Goal: Information Seeking & Learning: Learn about a topic

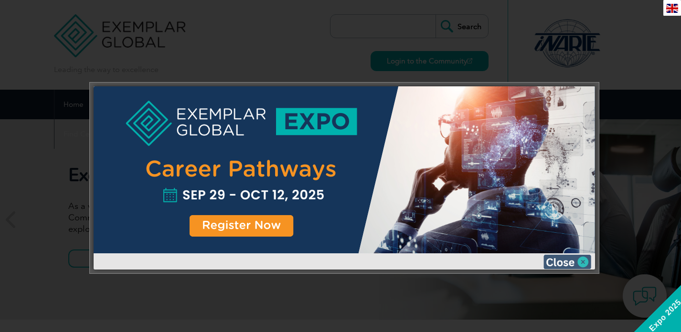
click at [561, 265] on img at bounding box center [567, 262] width 48 height 14
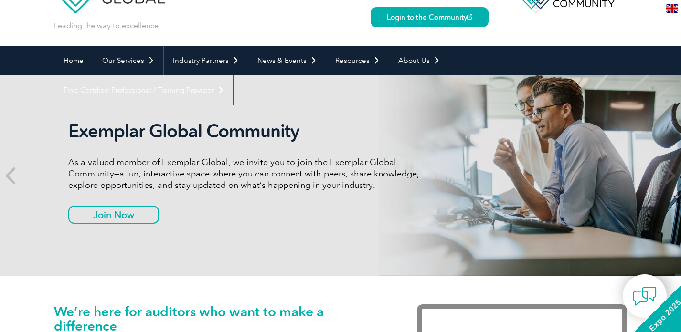
scroll to position [47, 0]
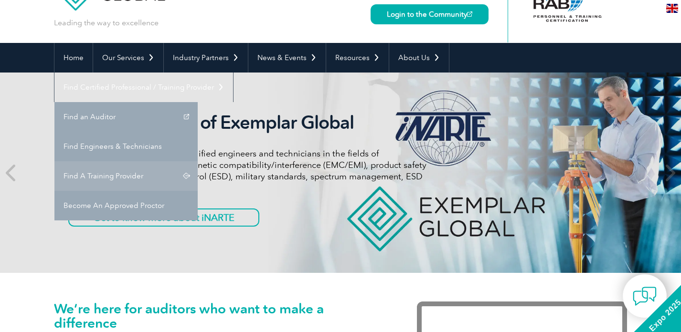
click at [198, 161] on link "Find A Training Provider" at bounding box center [125, 176] width 143 height 30
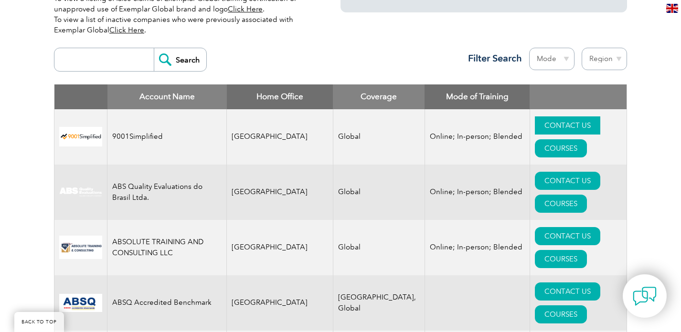
scroll to position [337, 0]
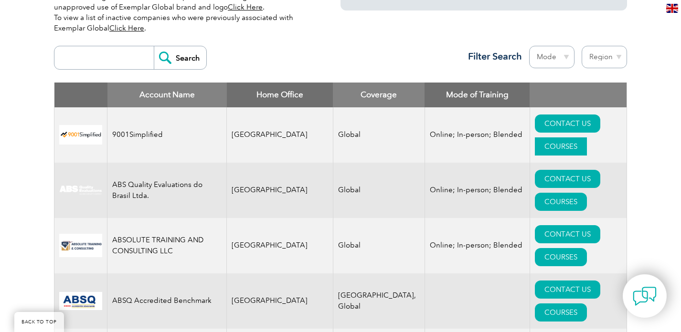
click at [584, 137] on link "COURSES" at bounding box center [561, 146] width 52 height 18
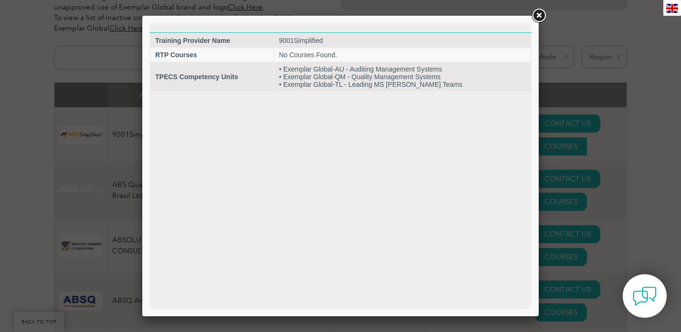
scroll to position [0, 0]
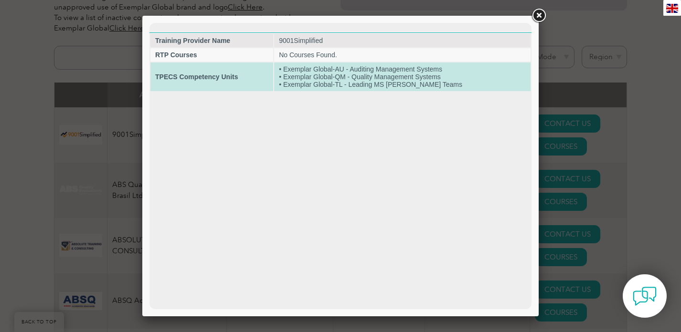
click at [464, 74] on td "• Exemplar Global-AU - Auditing Management Systems • Exemplar Global-QM - Quali…" at bounding box center [402, 77] width 256 height 29
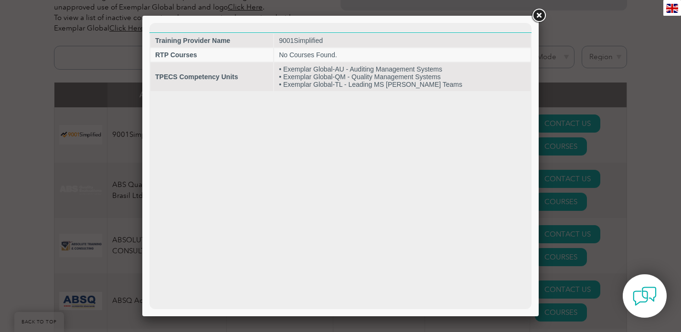
click at [538, 20] on link at bounding box center [538, 15] width 17 height 17
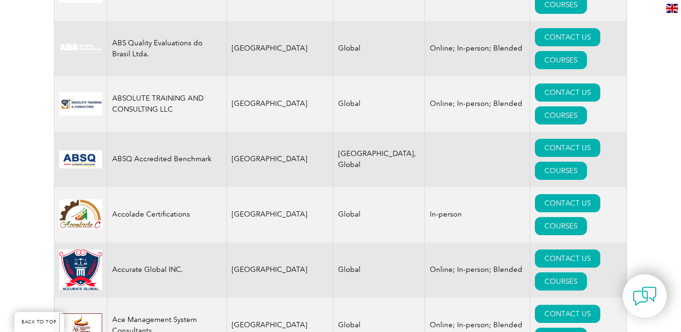
scroll to position [490, 0]
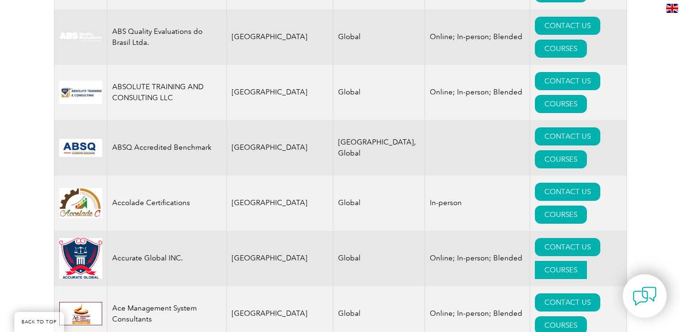
click at [587, 261] on link "COURSES" at bounding box center [561, 270] width 52 height 18
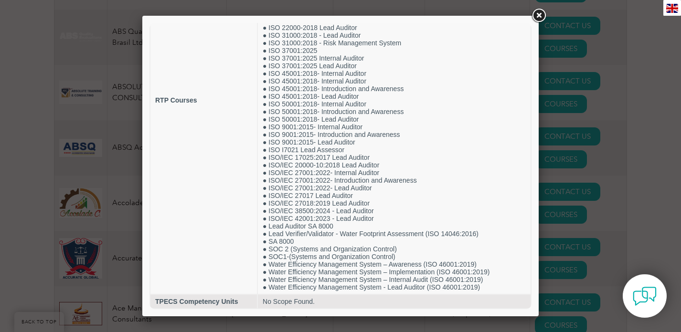
scroll to position [143, 0]
click at [535, 13] on link at bounding box center [538, 15] width 17 height 17
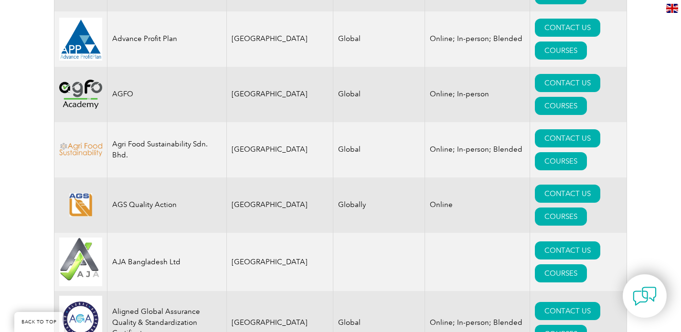
scroll to position [880, 0]
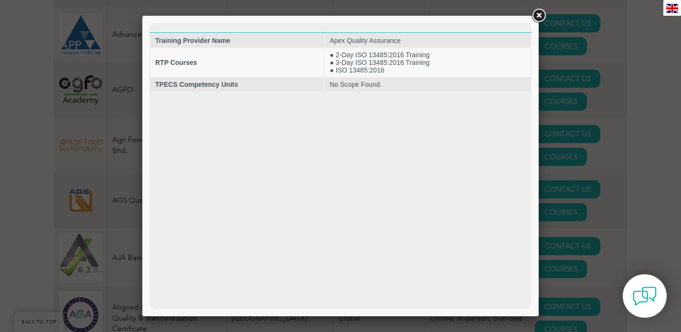
scroll to position [0, 0]
click at [540, 19] on link at bounding box center [538, 15] width 17 height 17
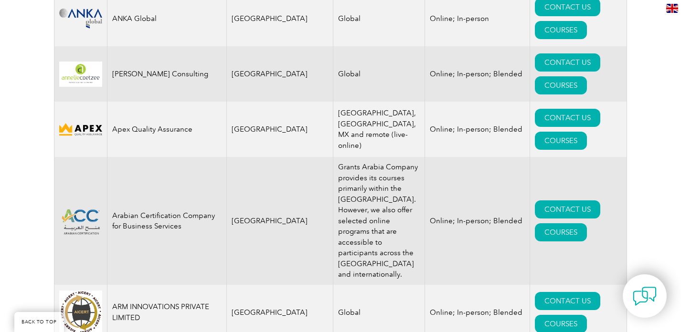
scroll to position [1239, 0]
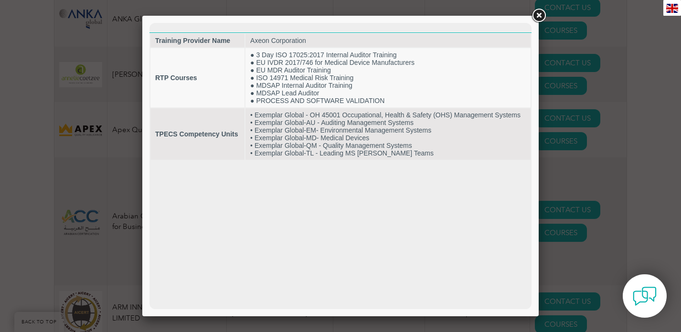
scroll to position [0, 0]
click at [532, 19] on link at bounding box center [538, 15] width 17 height 17
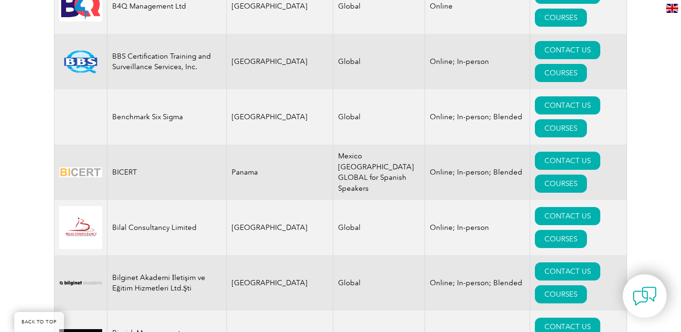
scroll to position [1890, 0]
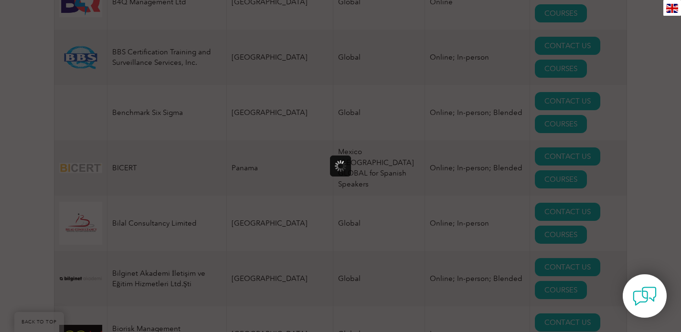
scroll to position [0, 0]
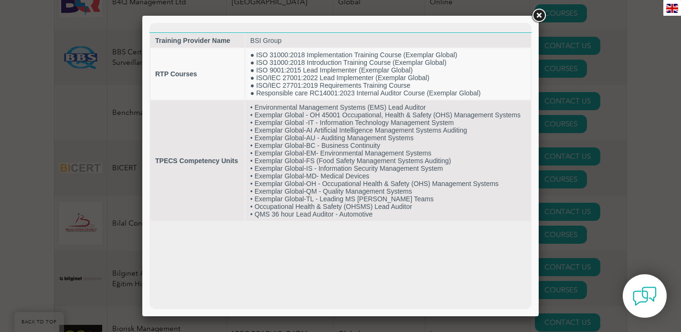
click at [538, 19] on link at bounding box center [538, 15] width 17 height 17
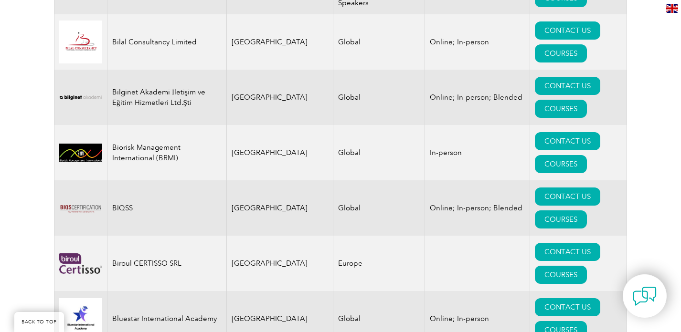
scroll to position [2073, 0]
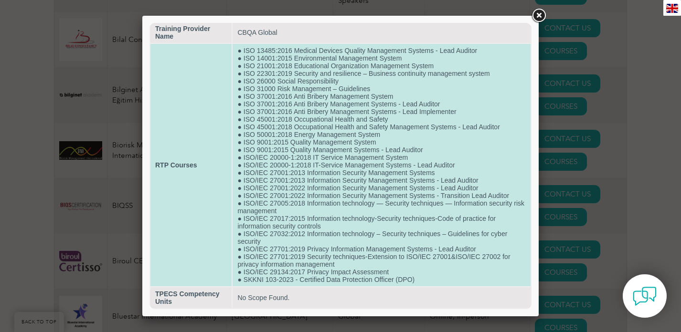
scroll to position [14, 0]
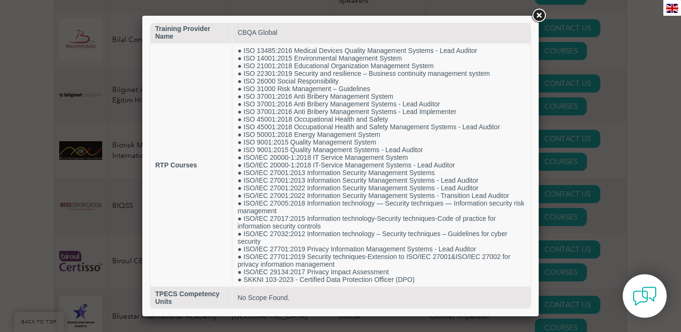
click at [542, 18] on link at bounding box center [538, 15] width 17 height 17
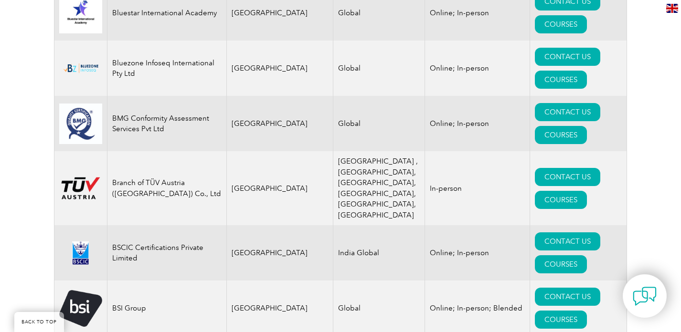
scroll to position [2511, 0]
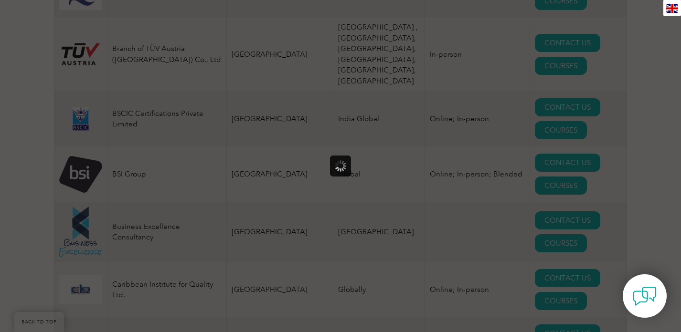
scroll to position [0, 0]
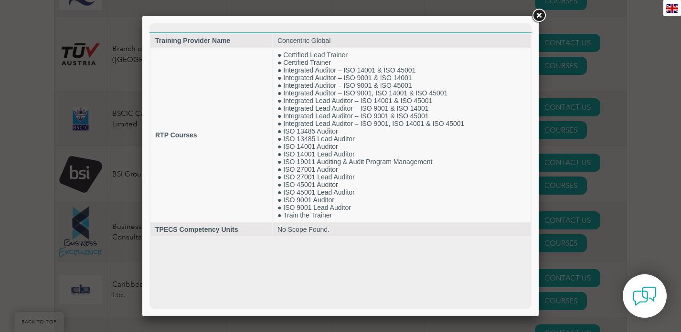
click at [536, 16] on link at bounding box center [538, 15] width 17 height 17
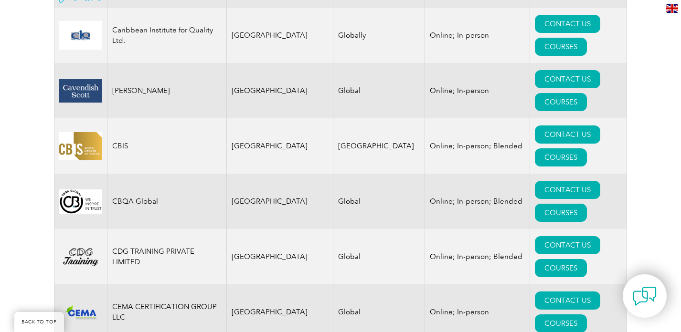
scroll to position [2767, 0]
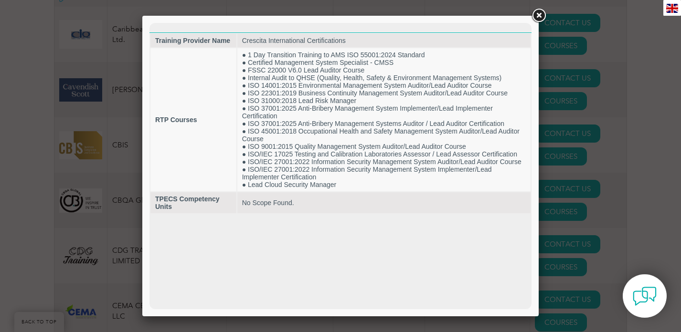
scroll to position [0, 0]
click at [542, 16] on link at bounding box center [538, 15] width 17 height 17
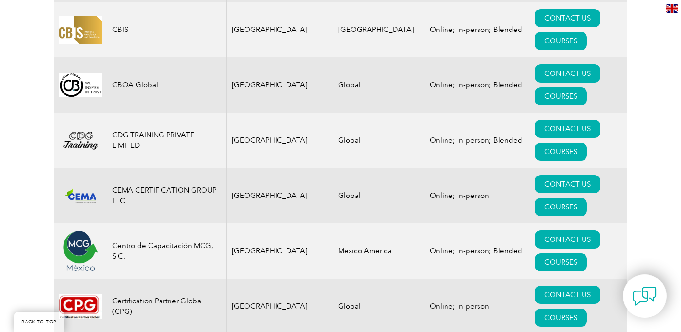
scroll to position [2883, 0]
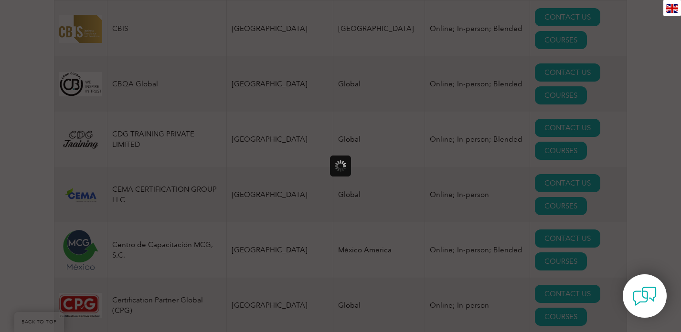
scroll to position [0, 0]
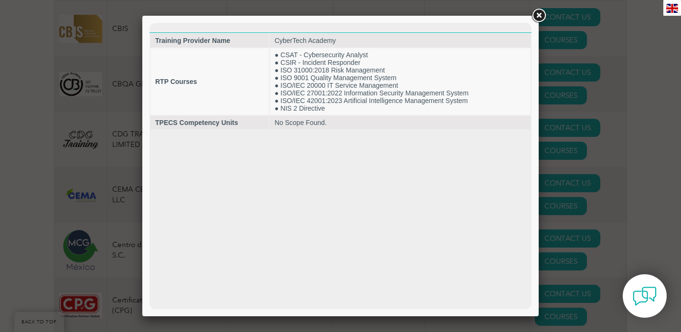
click at [538, 18] on link at bounding box center [538, 15] width 17 height 17
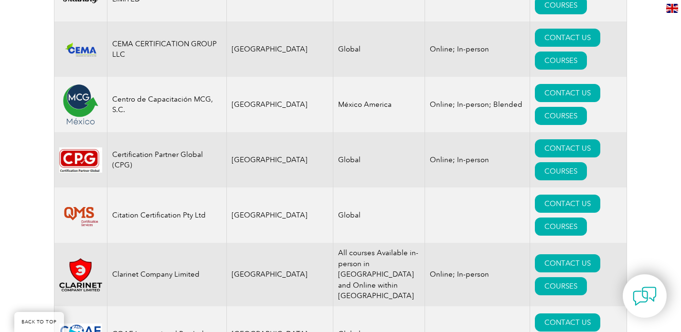
scroll to position [3031, 0]
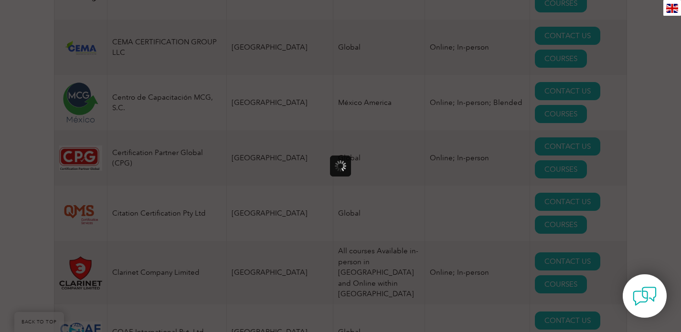
scroll to position [0, 0]
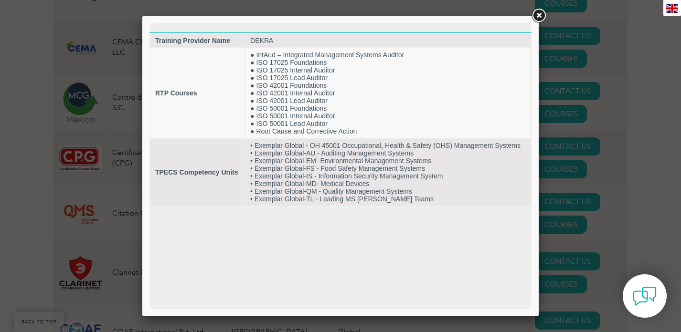
click at [536, 15] on link at bounding box center [538, 15] width 17 height 17
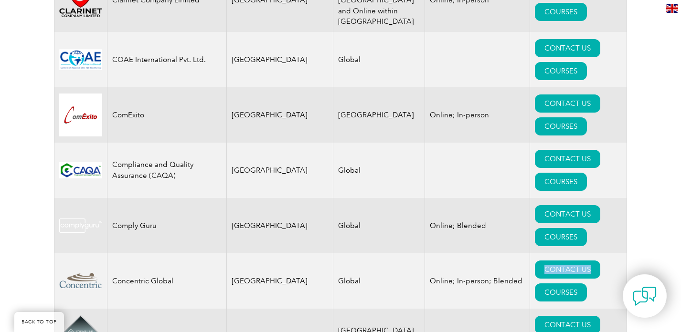
scroll to position [3304, 0]
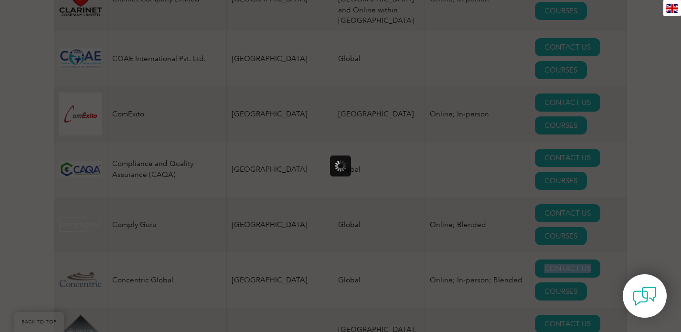
scroll to position [0, 0]
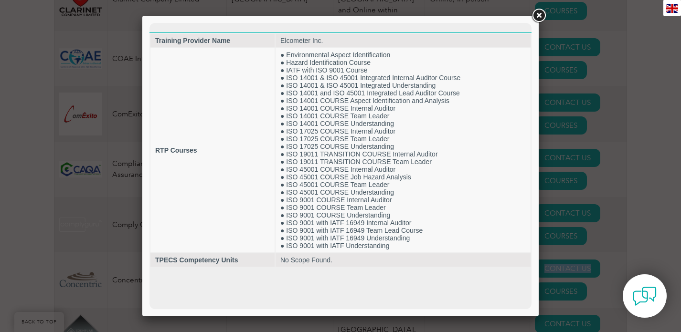
click at [539, 18] on link at bounding box center [538, 15] width 17 height 17
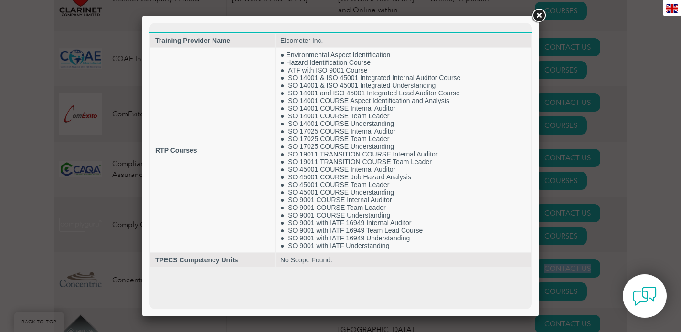
click at [540, 19] on link at bounding box center [538, 15] width 17 height 17
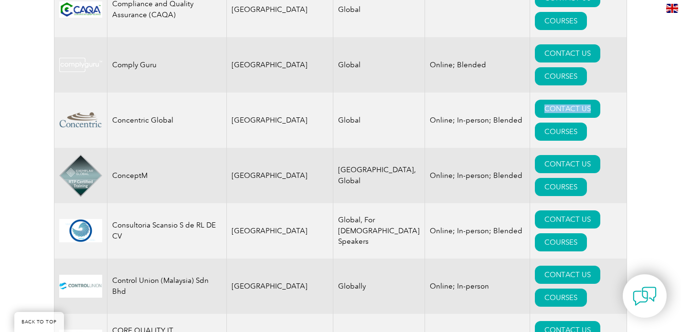
scroll to position [3522, 0]
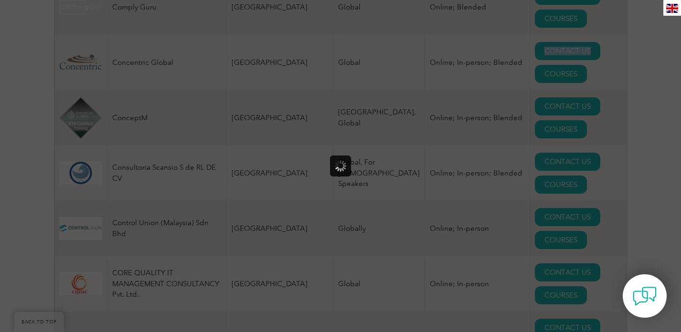
scroll to position [0, 0]
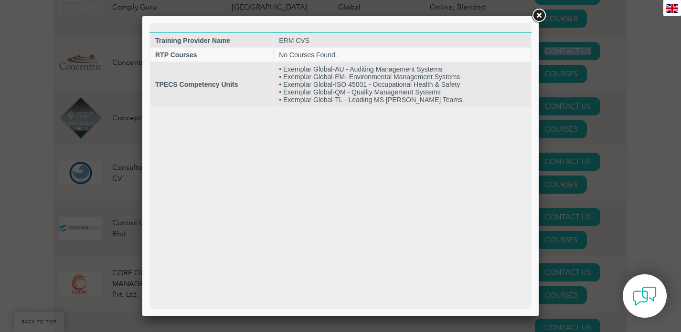
click at [536, 15] on link at bounding box center [538, 15] width 17 height 17
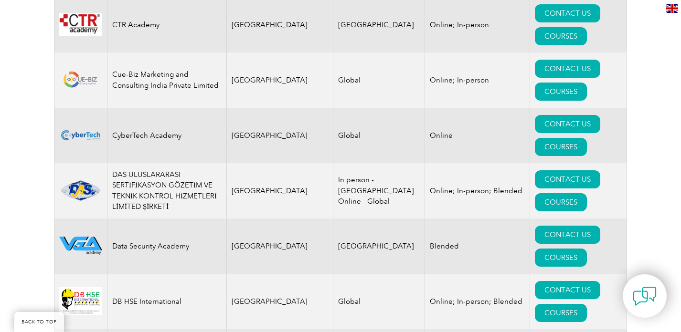
scroll to position [3961, 0]
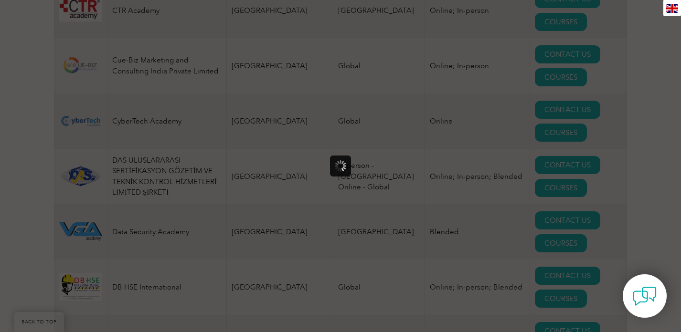
scroll to position [0, 0]
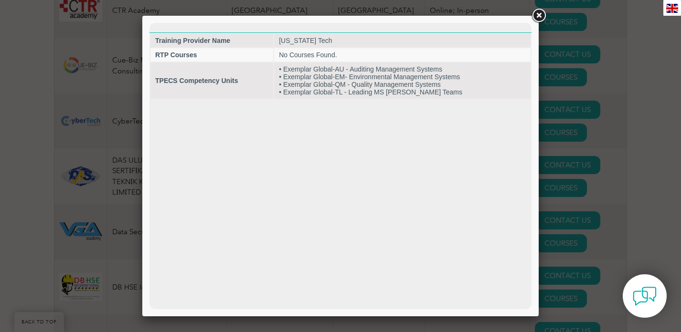
click at [538, 17] on link at bounding box center [538, 15] width 17 height 17
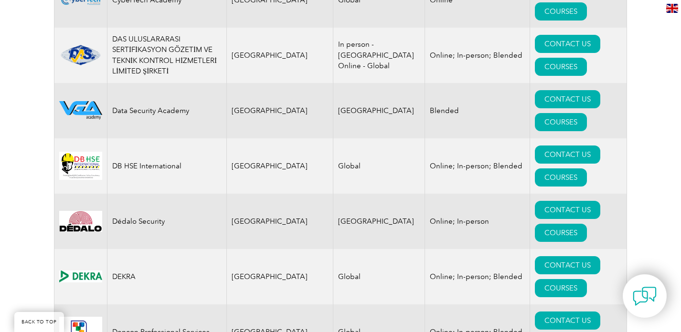
scroll to position [4083, 0]
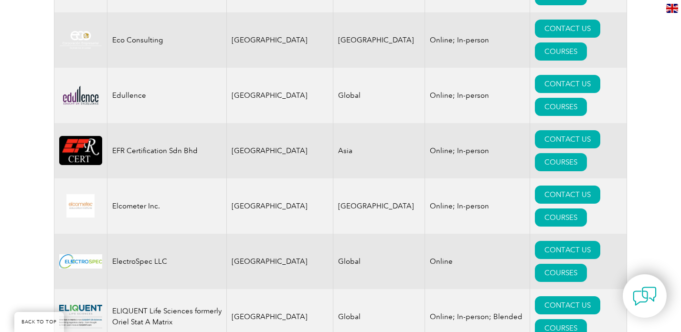
scroll to position [4633, 0]
